Goal: Navigation & Orientation: Find specific page/section

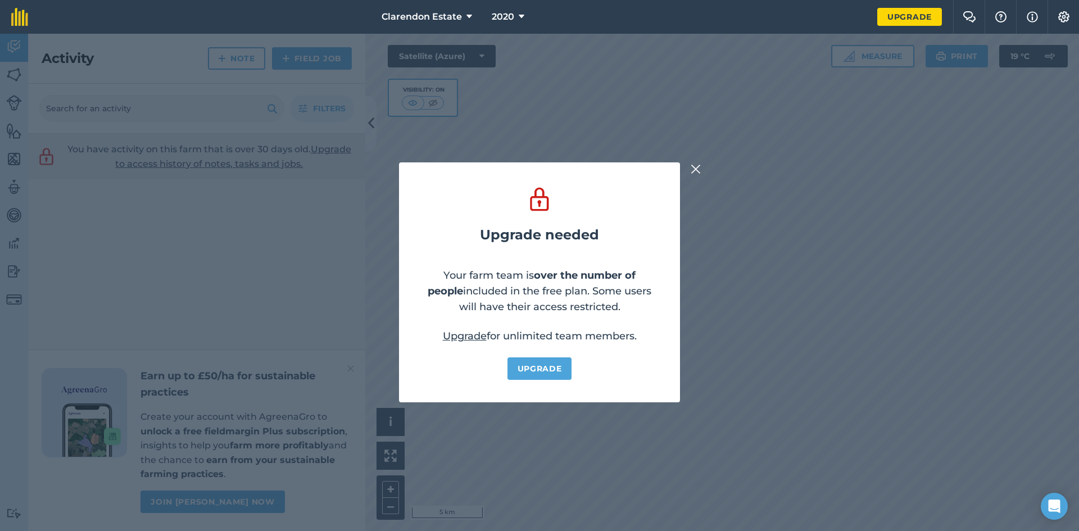
click at [694, 167] on img at bounding box center [696, 168] width 10 height 13
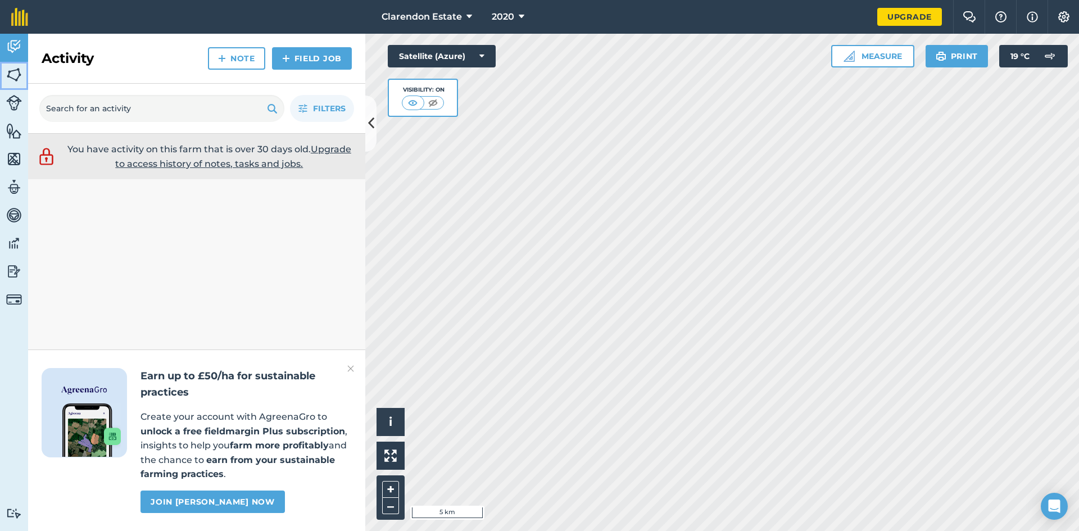
click at [19, 71] on img at bounding box center [14, 74] width 16 height 17
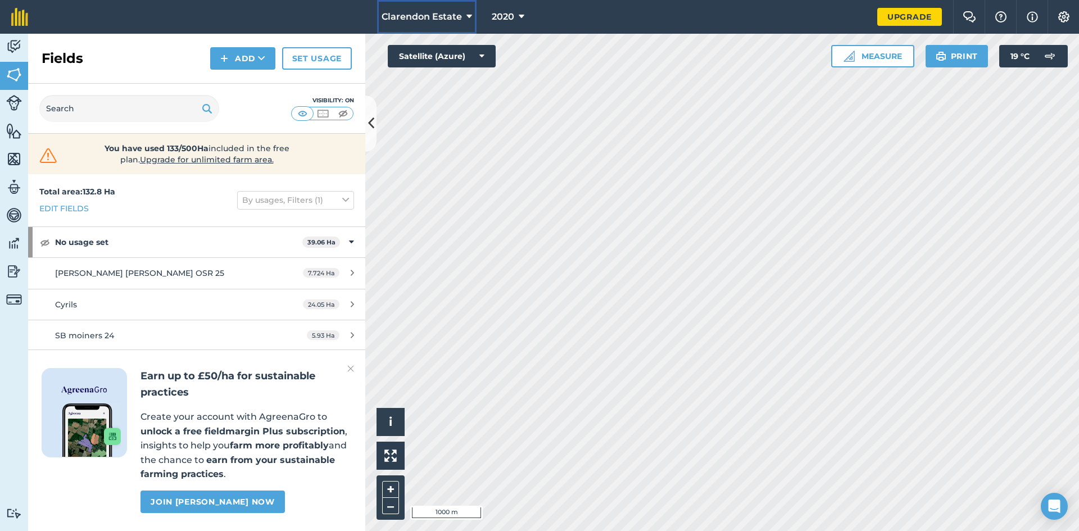
click at [468, 11] on icon at bounding box center [470, 16] width 6 height 13
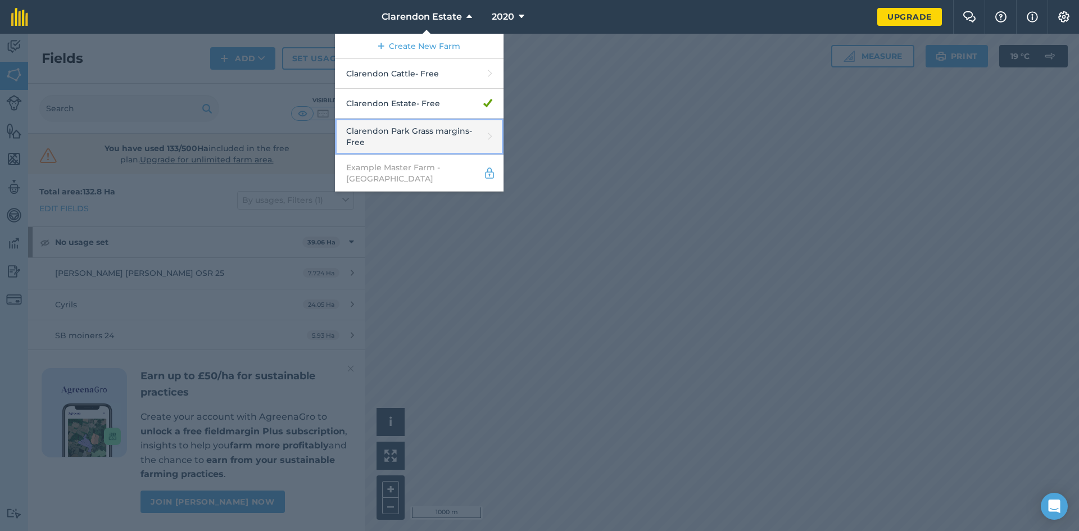
click at [436, 128] on link "Clarendon Park Grass margins - Free" at bounding box center [419, 137] width 169 height 37
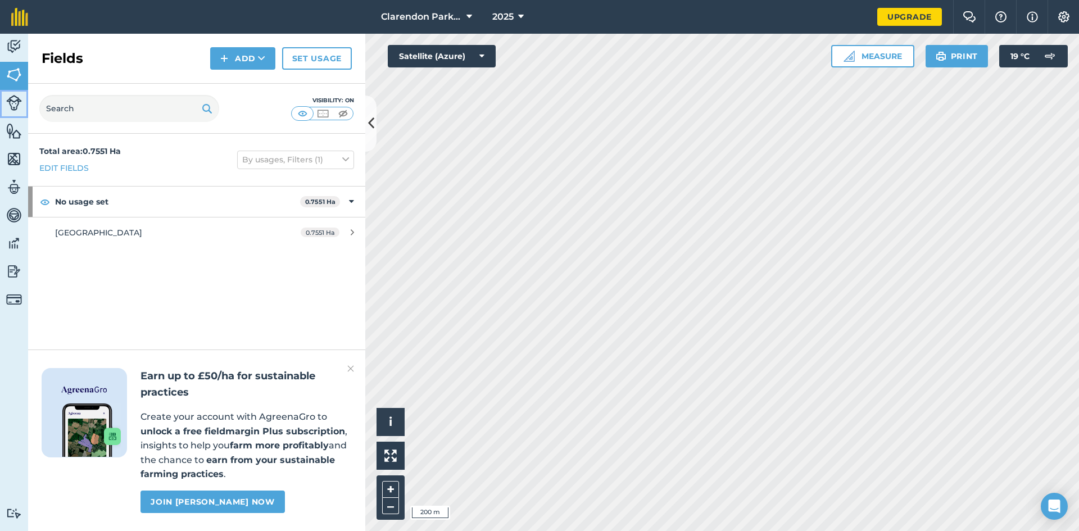
click at [17, 99] on img at bounding box center [14, 103] width 16 height 16
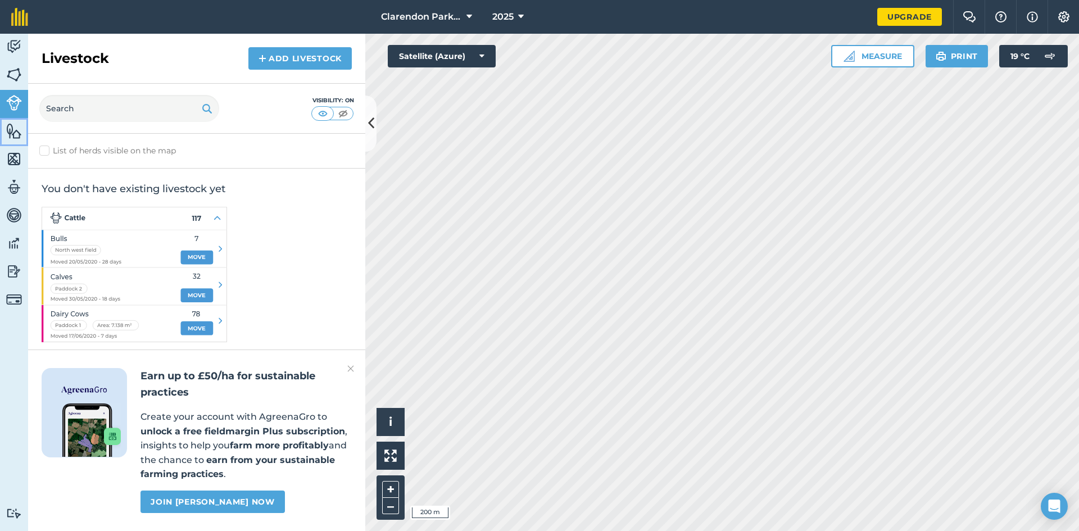
click at [12, 125] on img at bounding box center [14, 131] width 16 height 17
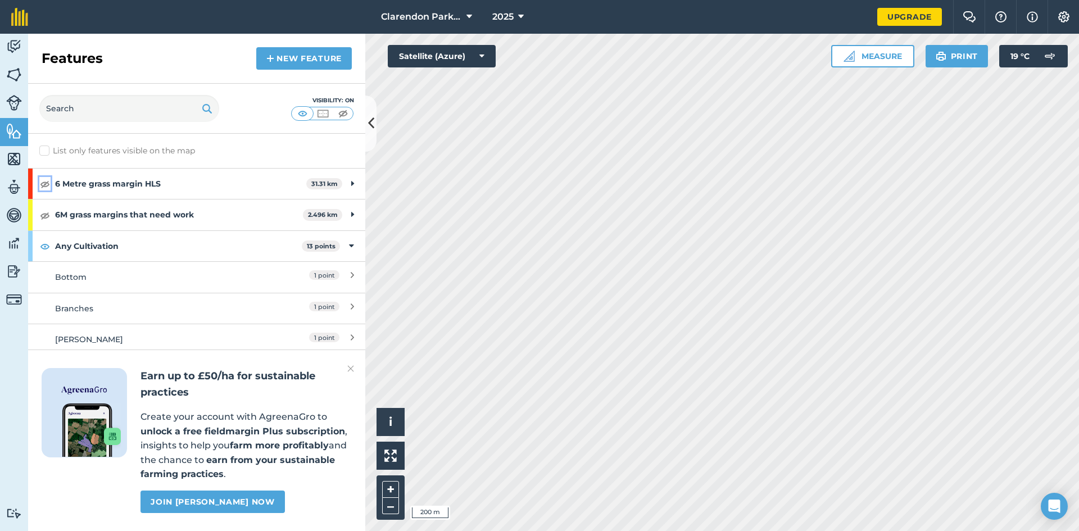
click at [43, 182] on img at bounding box center [45, 183] width 10 height 13
click at [42, 215] on img at bounding box center [45, 215] width 10 height 13
